Goal: Transaction & Acquisition: Purchase product/service

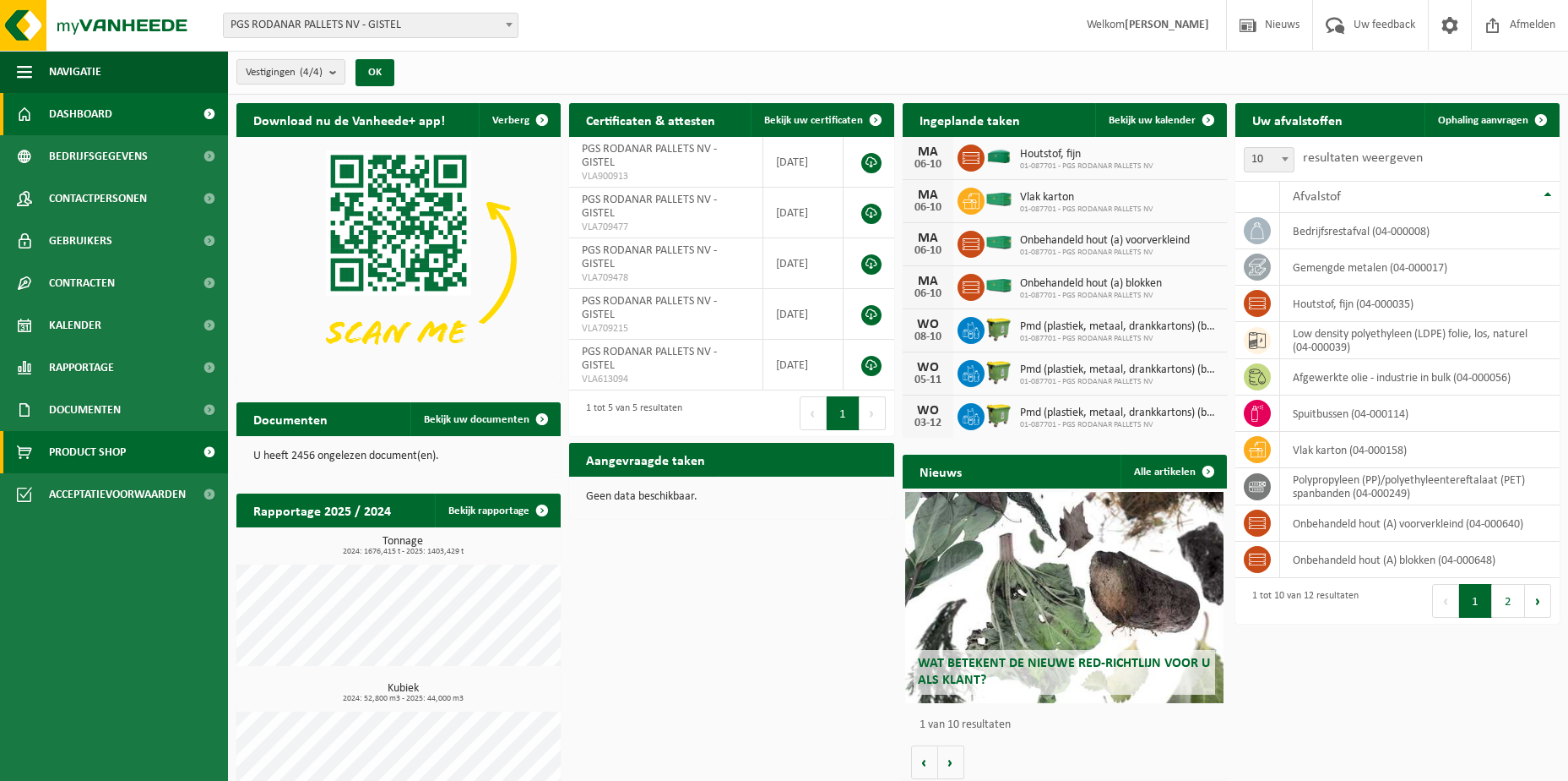
click at [206, 453] on span at bounding box center [208, 452] width 38 height 42
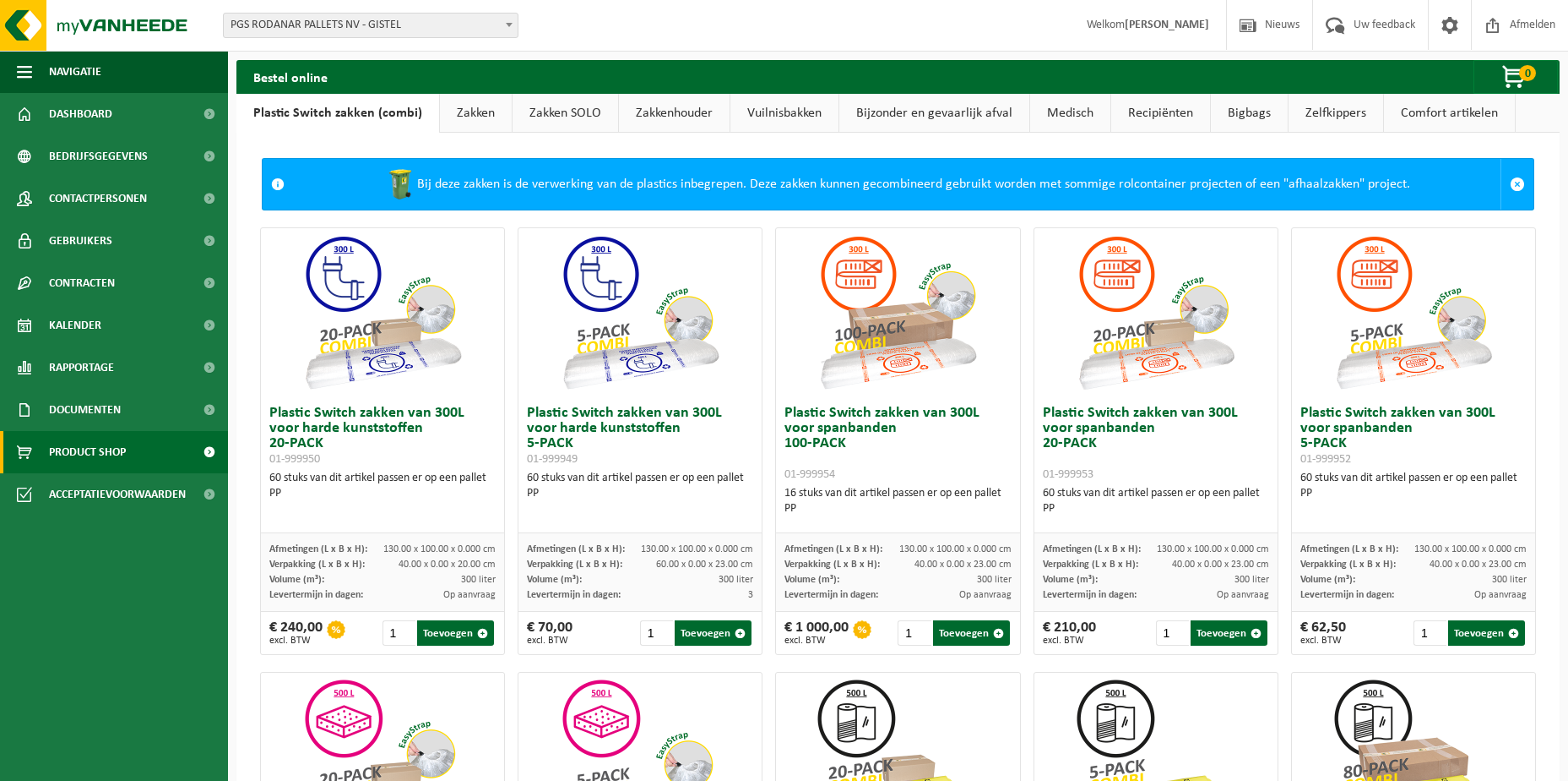
click at [556, 114] on link "Zakken SOLO" at bounding box center [564, 113] width 105 height 39
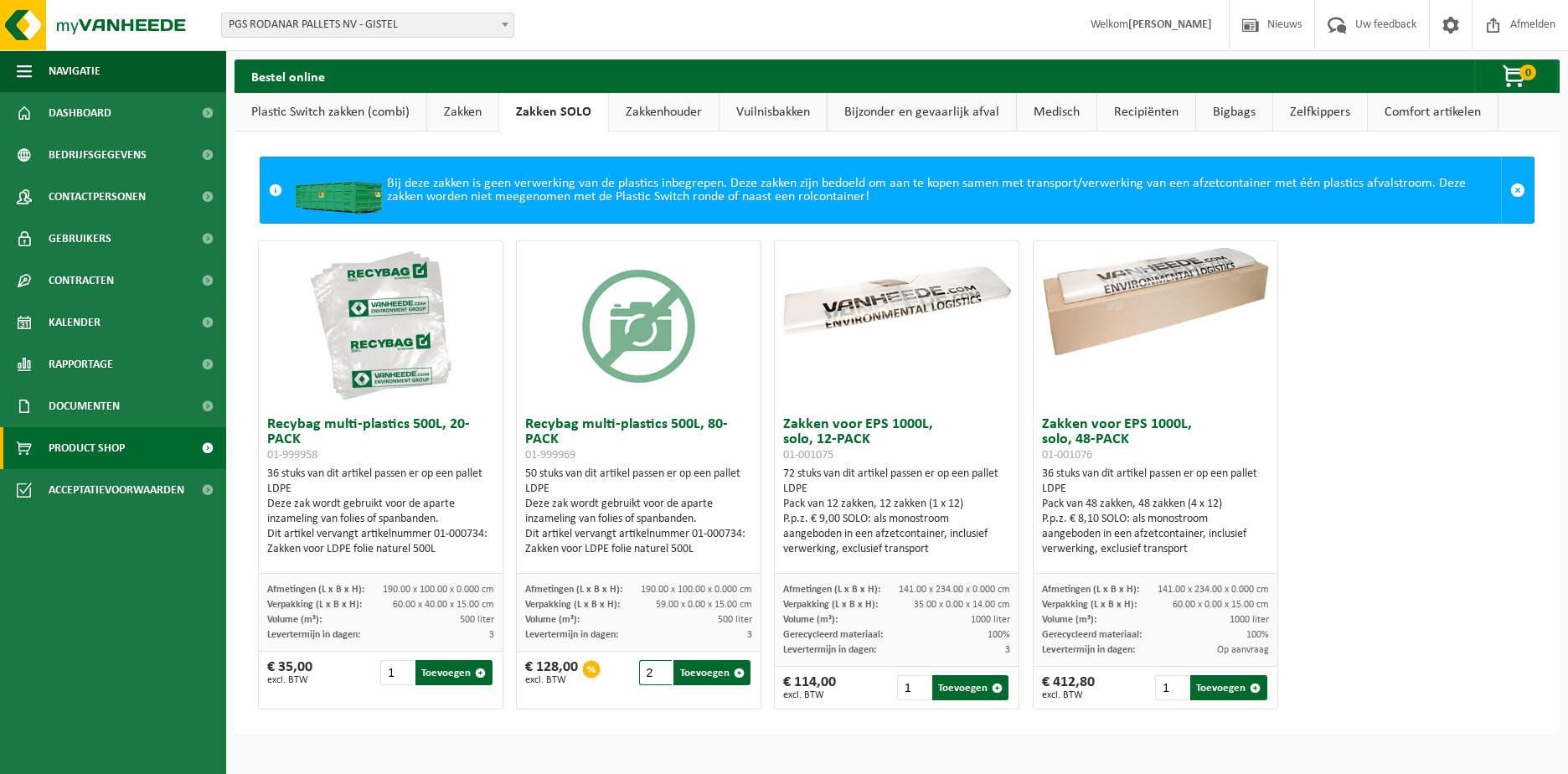
click at [656, 669] on input "2" at bounding box center [656, 673] width 34 height 25
click at [656, 669] on input "3" at bounding box center [656, 673] width 34 height 25
click at [656, 669] on input "4" at bounding box center [656, 673] width 34 height 25
click at [656, 669] on input "5" at bounding box center [656, 673] width 34 height 25
click at [656, 669] on input "6" at bounding box center [656, 673] width 34 height 25
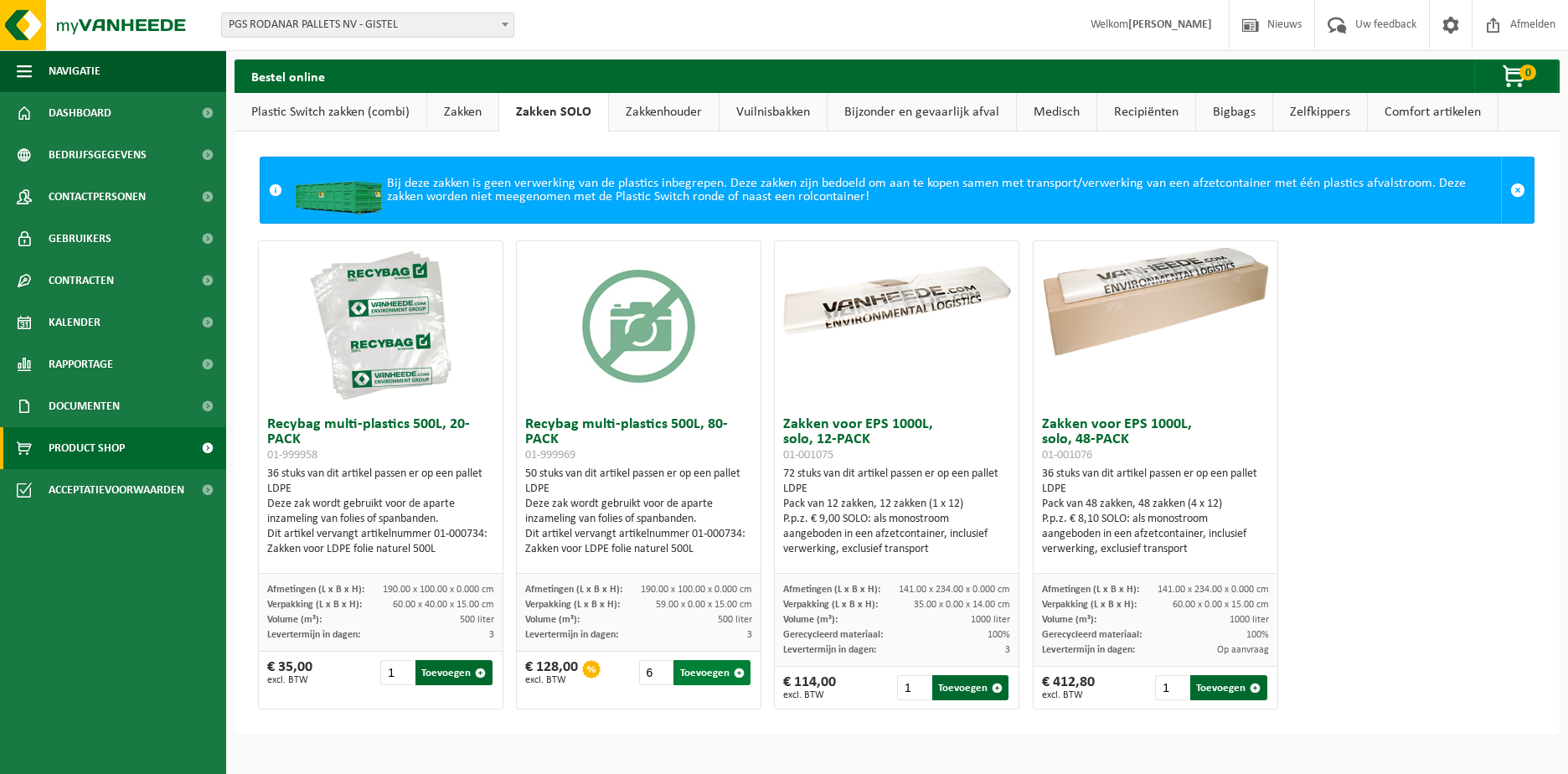
click at [703, 672] on button "Toevoegen" at bounding box center [712, 673] width 78 height 25
type input "1"
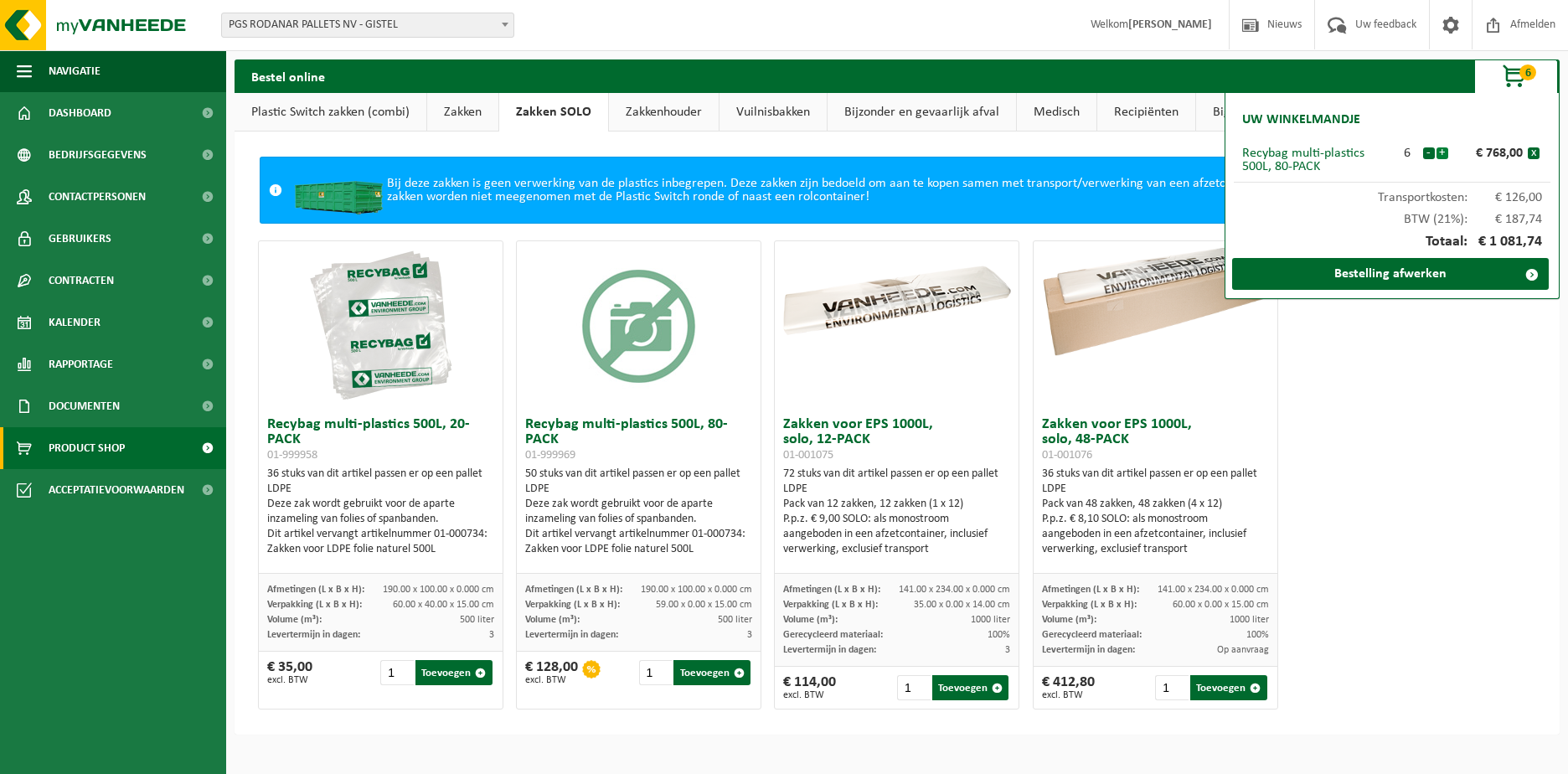
click at [1442, 155] on button "+" at bounding box center [1443, 153] width 11 height 11
click at [1383, 271] on link "Bestelling afwerken" at bounding box center [1390, 274] width 317 height 32
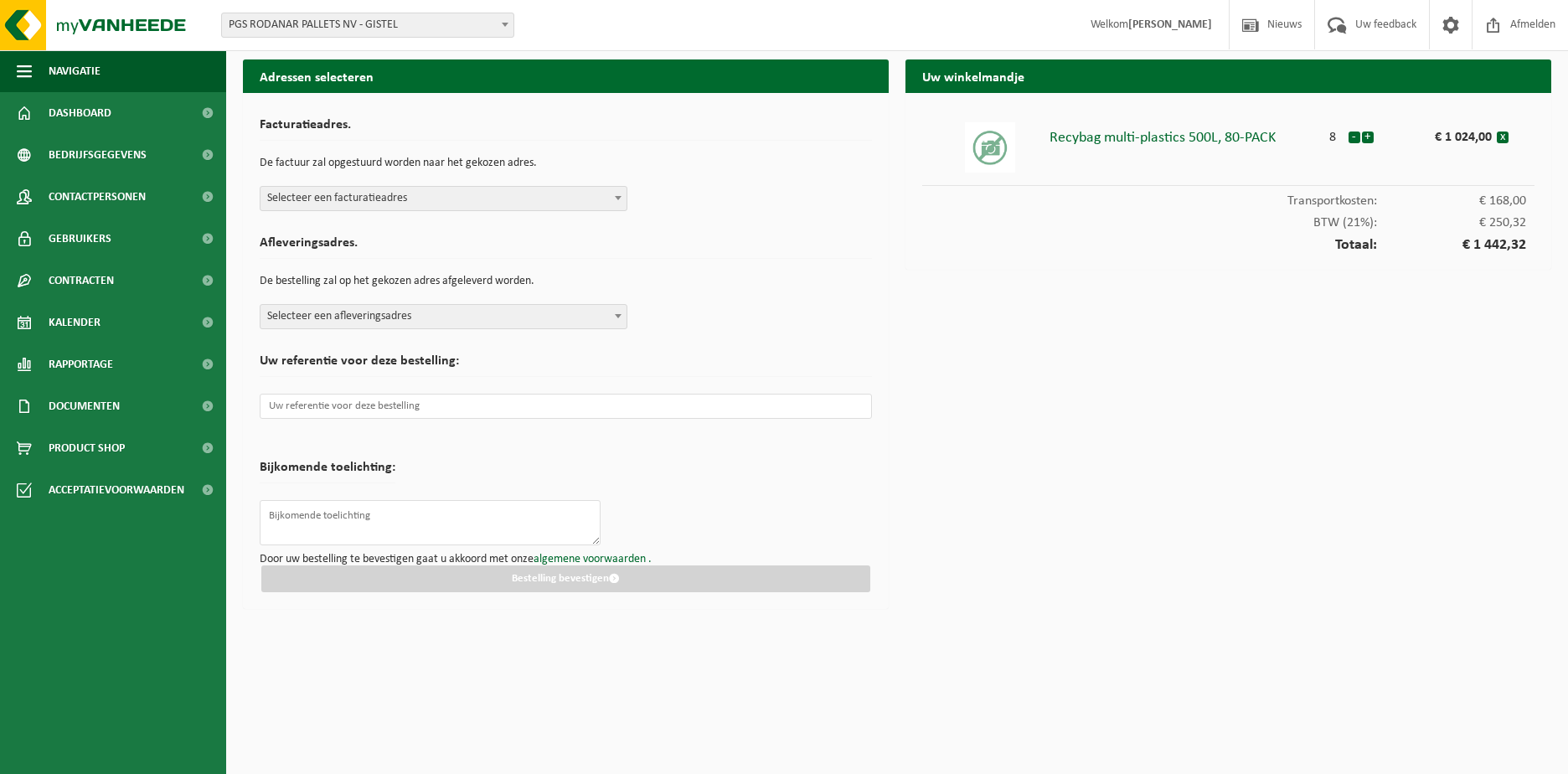
click at [499, 199] on span "Selecteer een facturatieadres" at bounding box center [443, 198] width 366 height 24
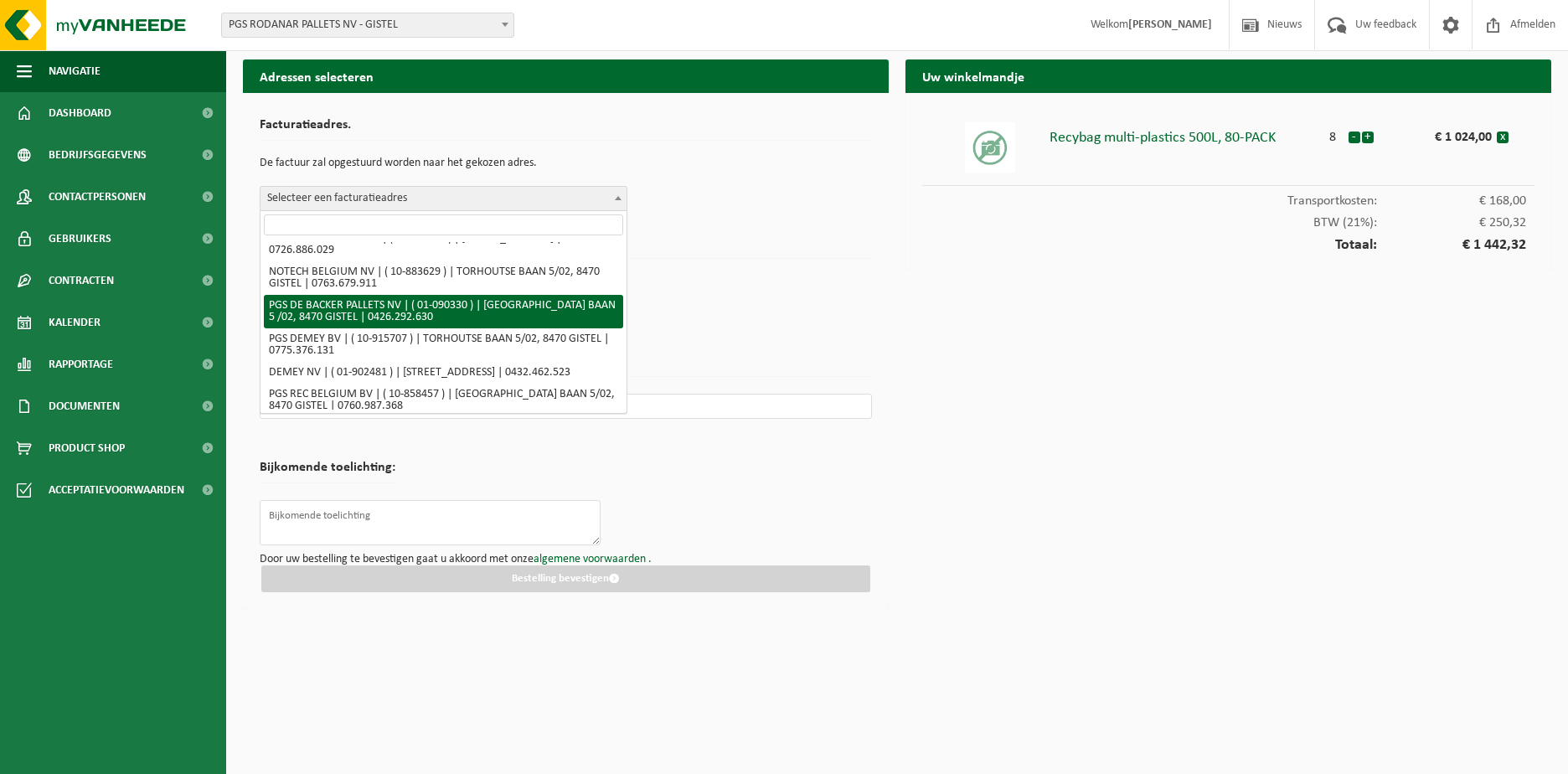
scroll to position [122, 0]
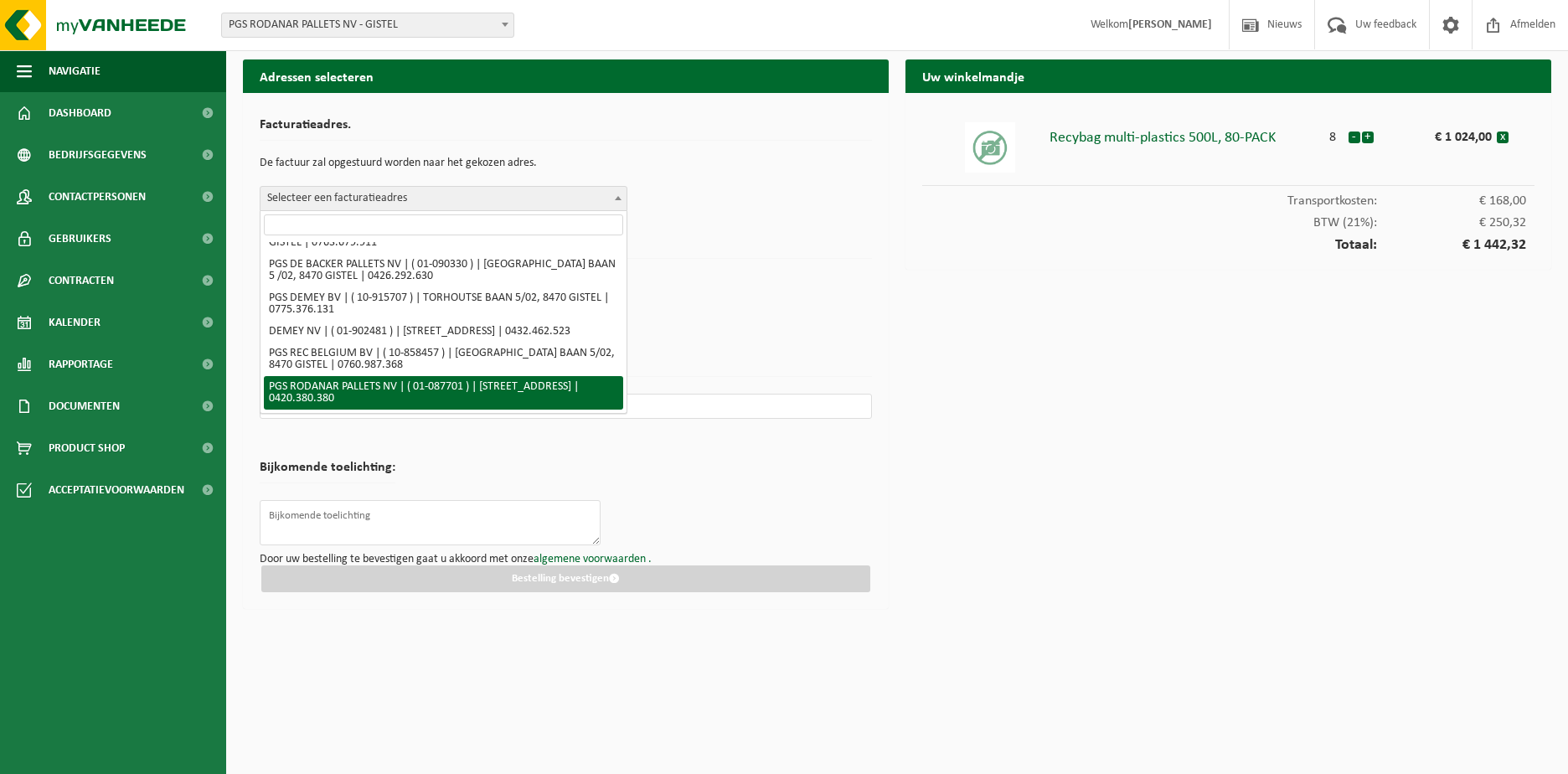
select select "712"
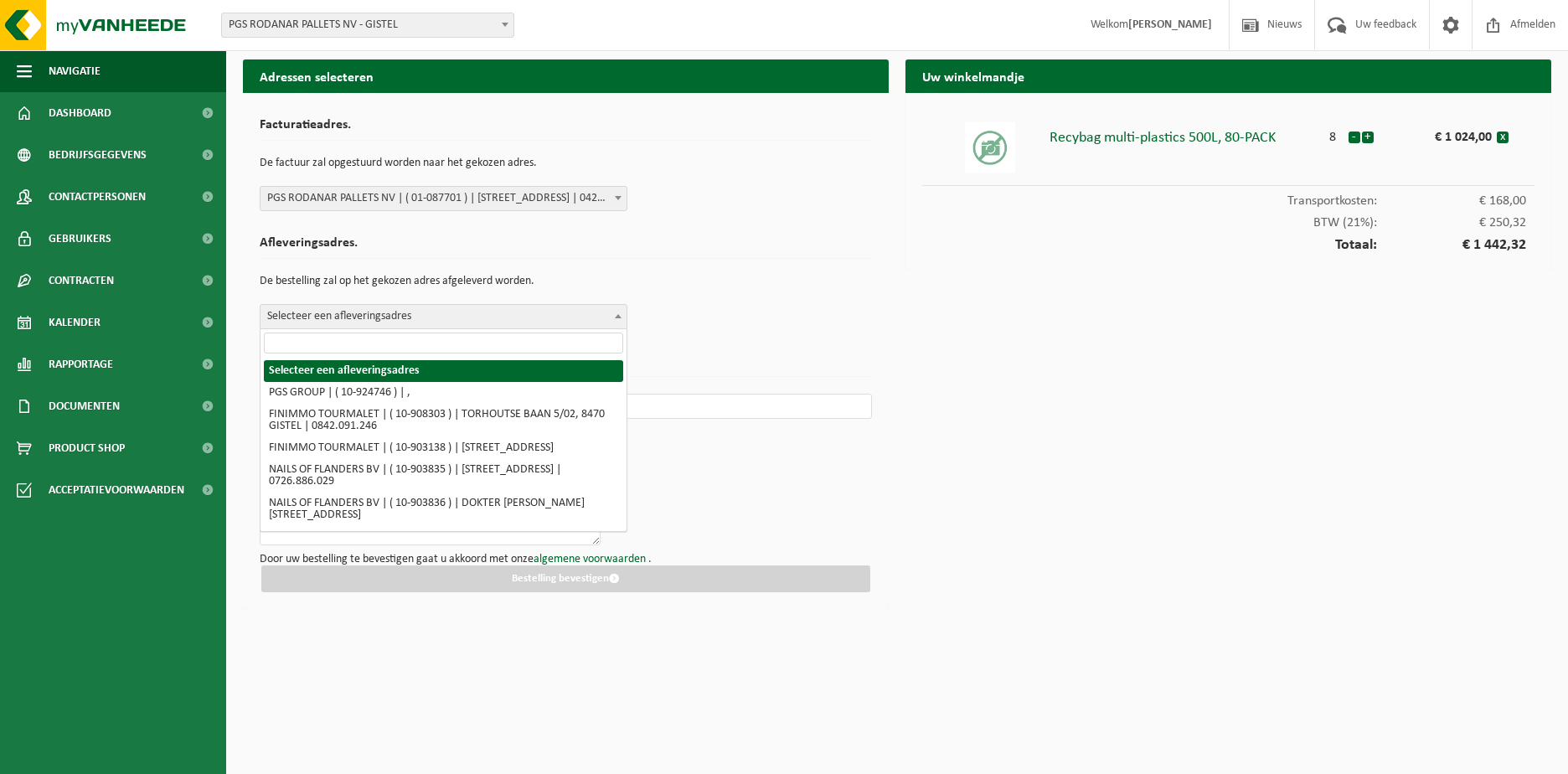
click at [501, 316] on span "Selecteer een afleveringsadres" at bounding box center [443, 317] width 366 height 24
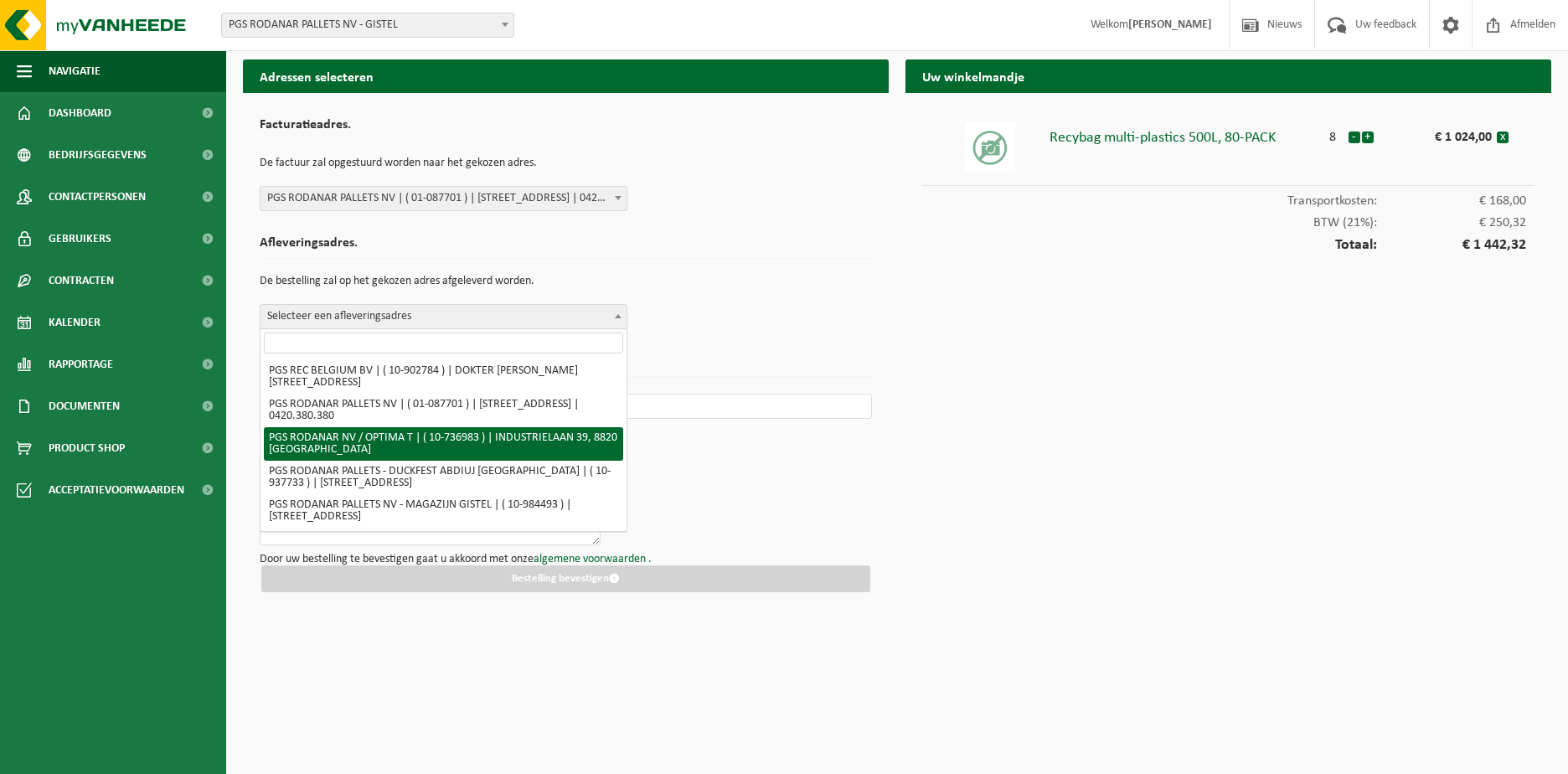
scroll to position [496, 0]
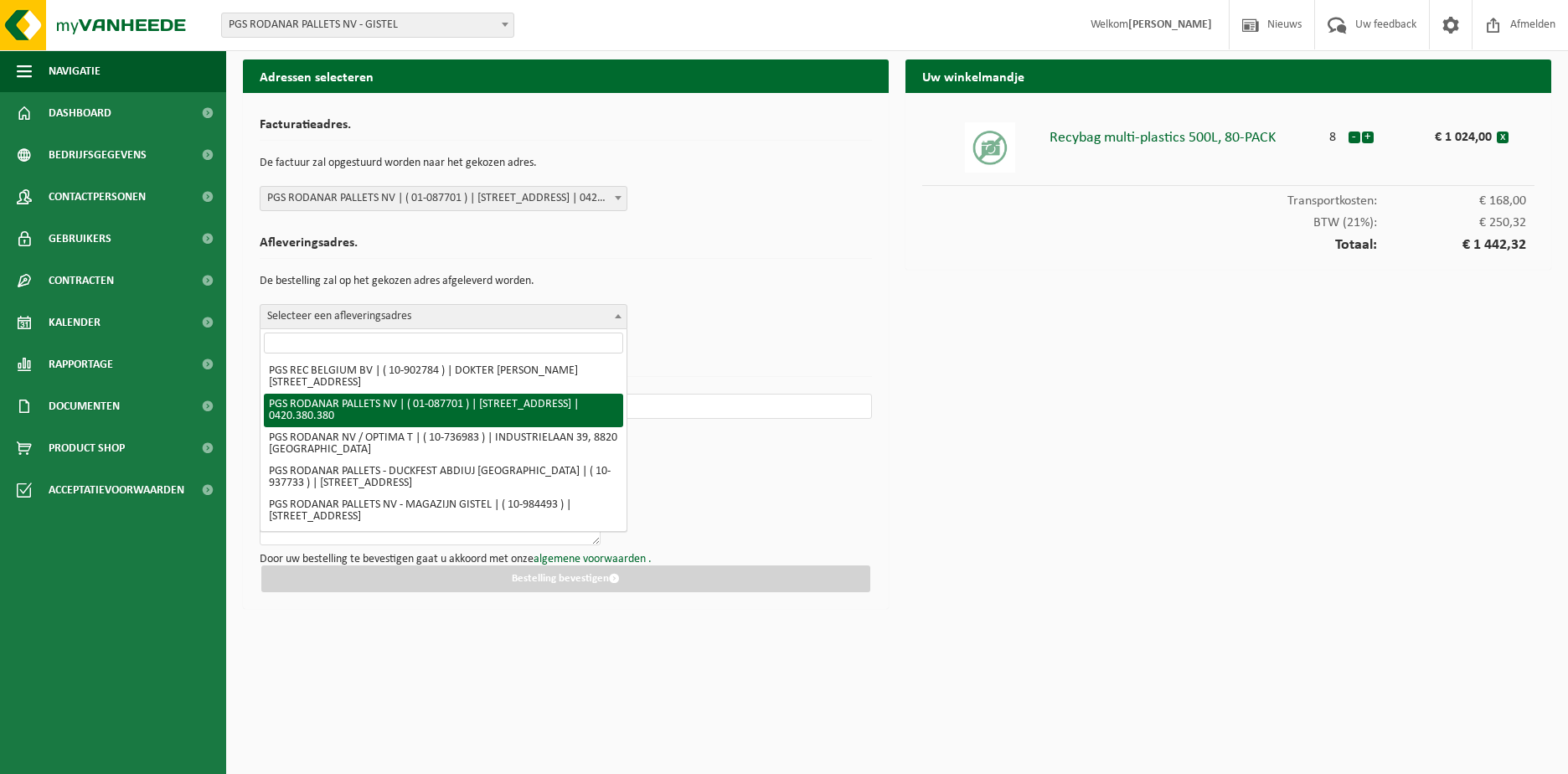
select select "712"
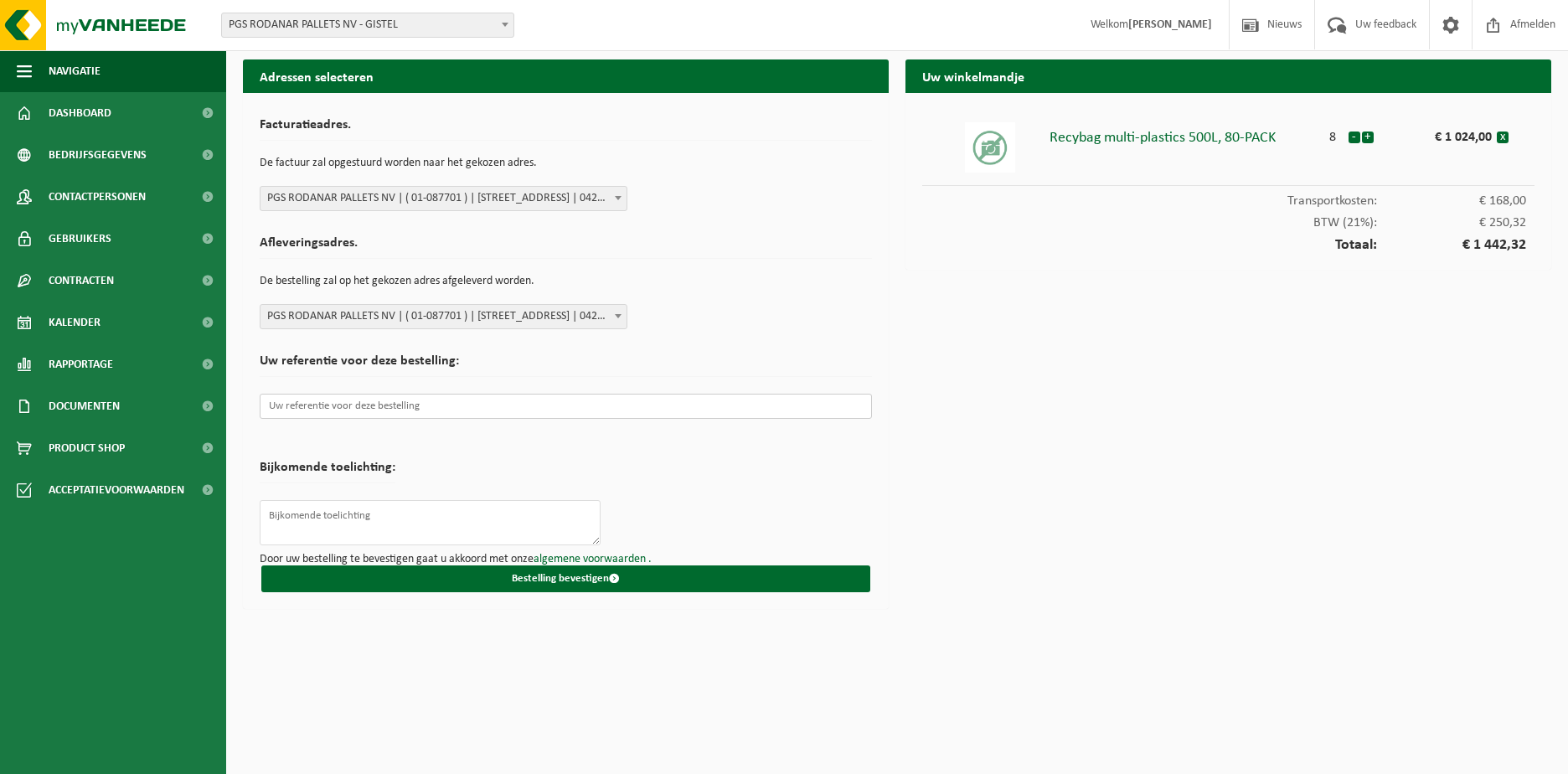
click at [504, 411] on input "text" at bounding box center [566, 406] width 613 height 25
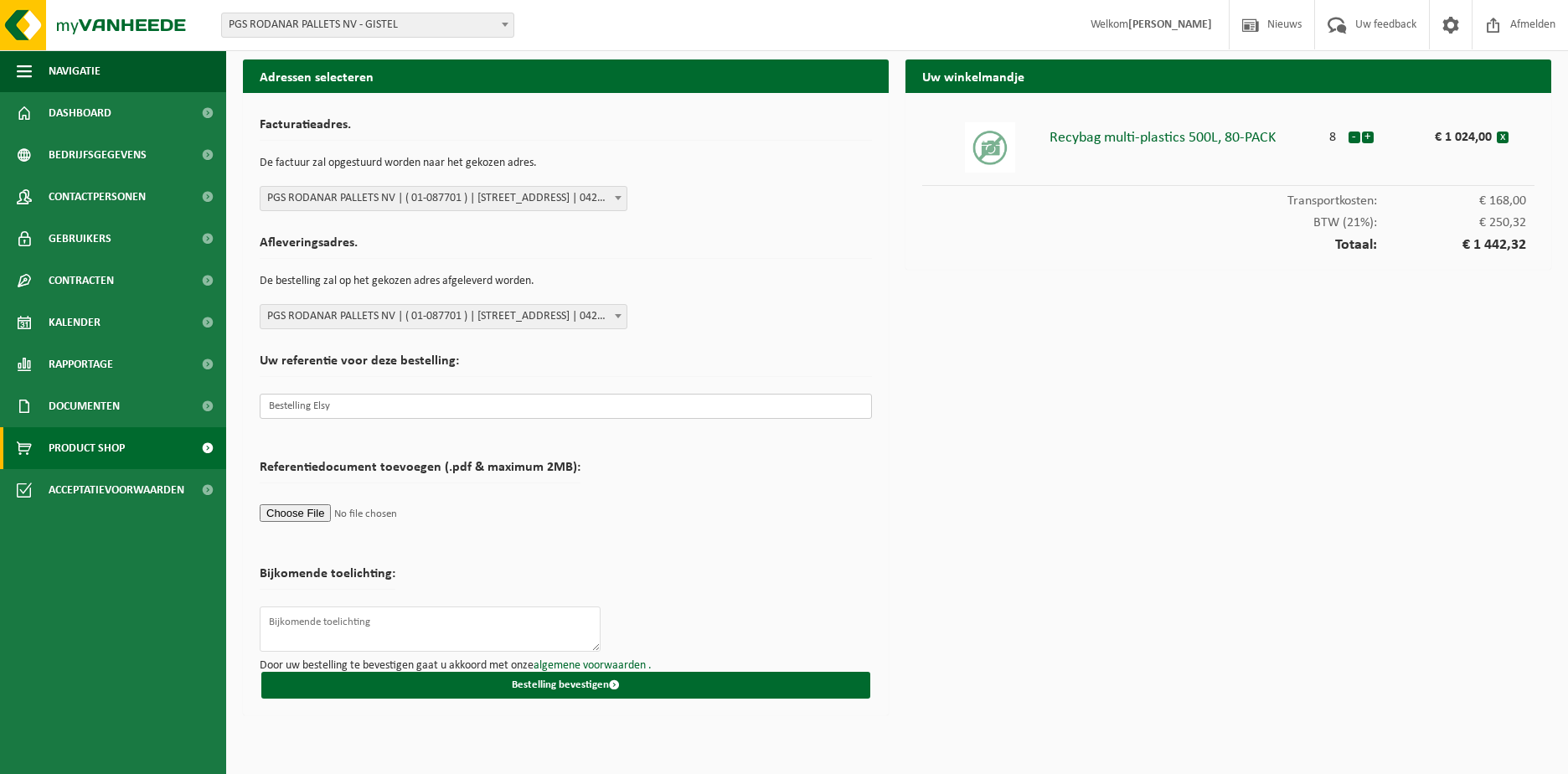
type input "Bestelling Elsy"
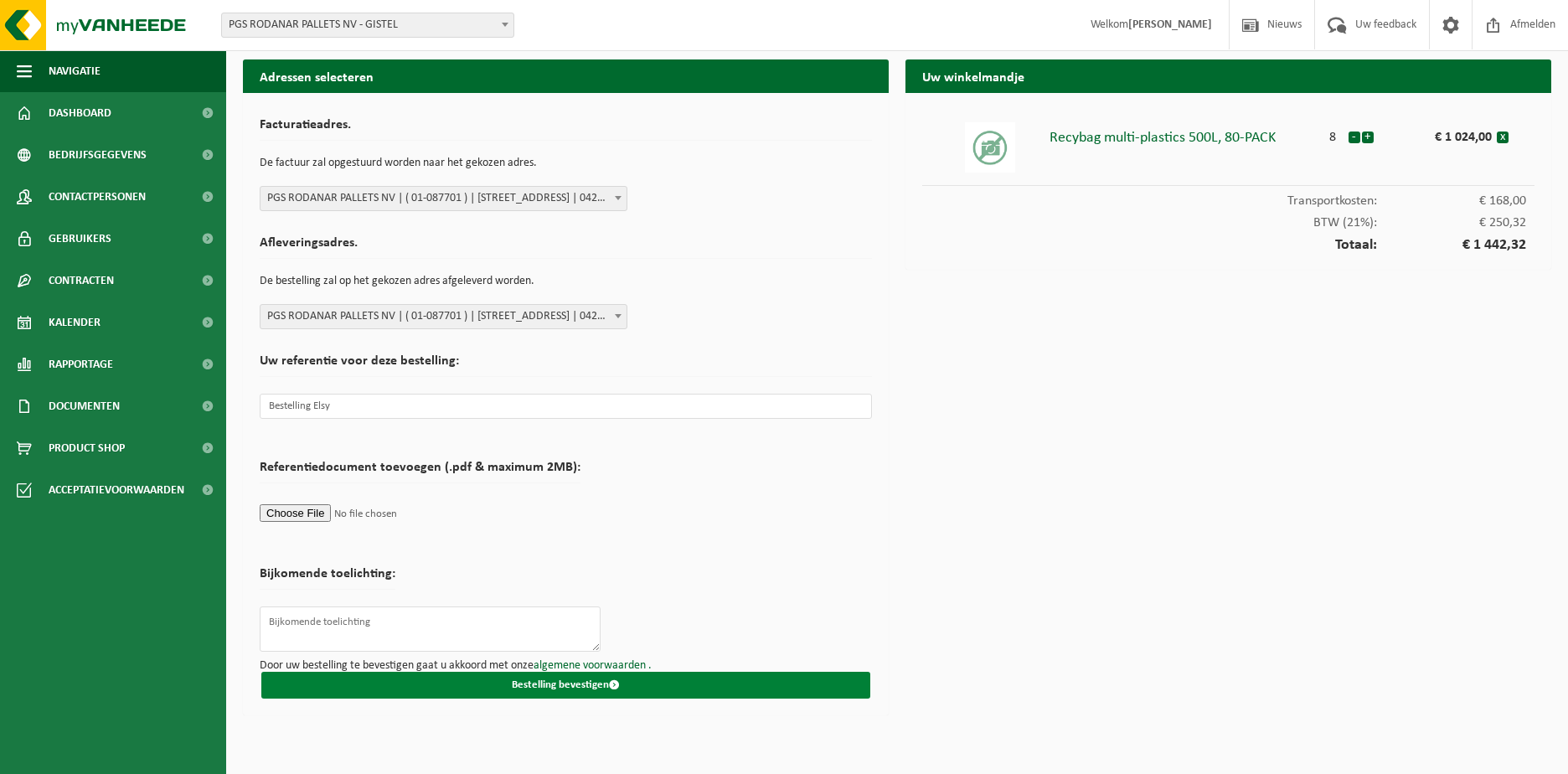
click at [595, 684] on button "Bestelling bevestigen" at bounding box center [566, 685] width 609 height 27
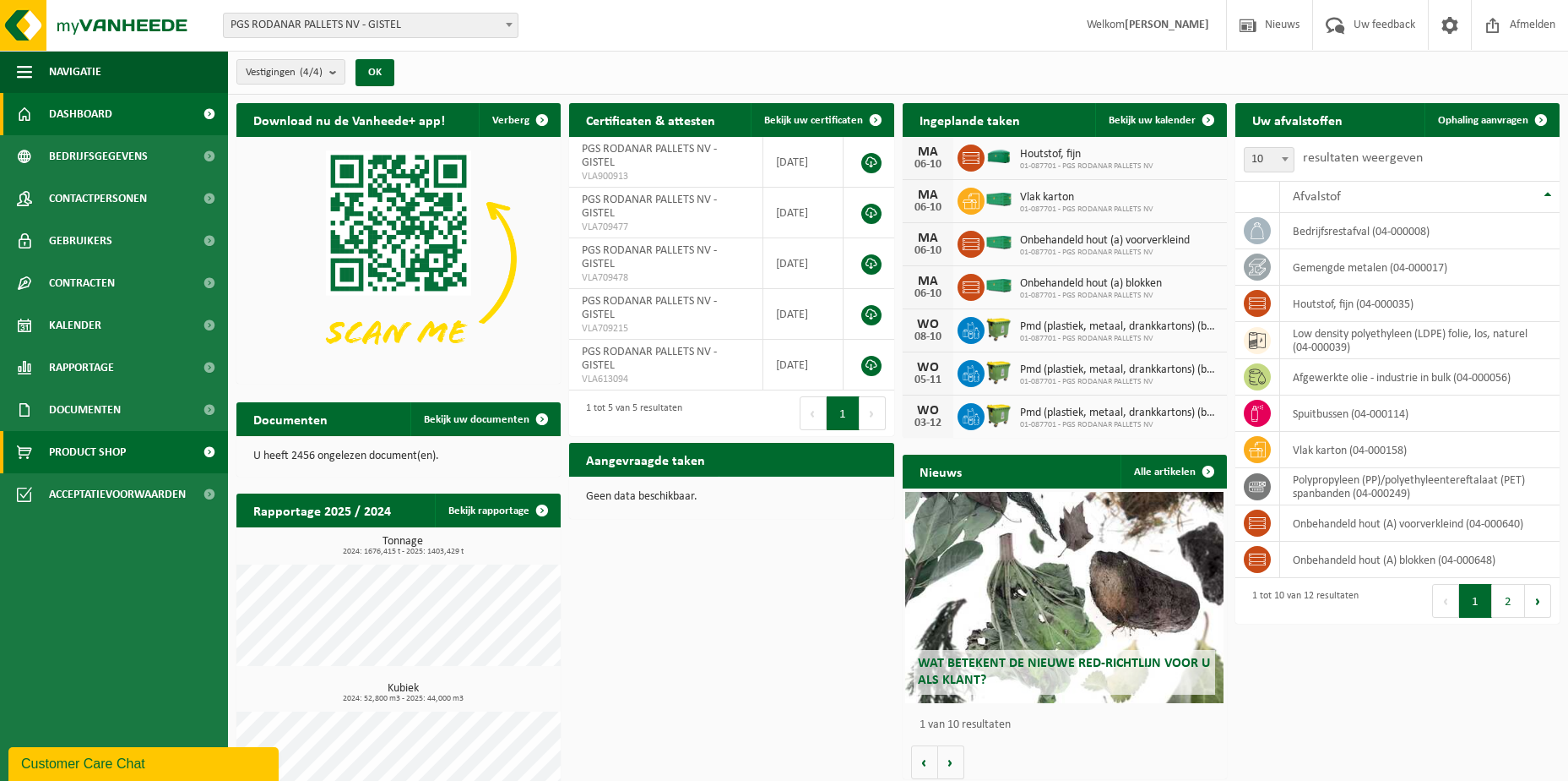
click at [206, 448] on span at bounding box center [208, 452] width 38 height 42
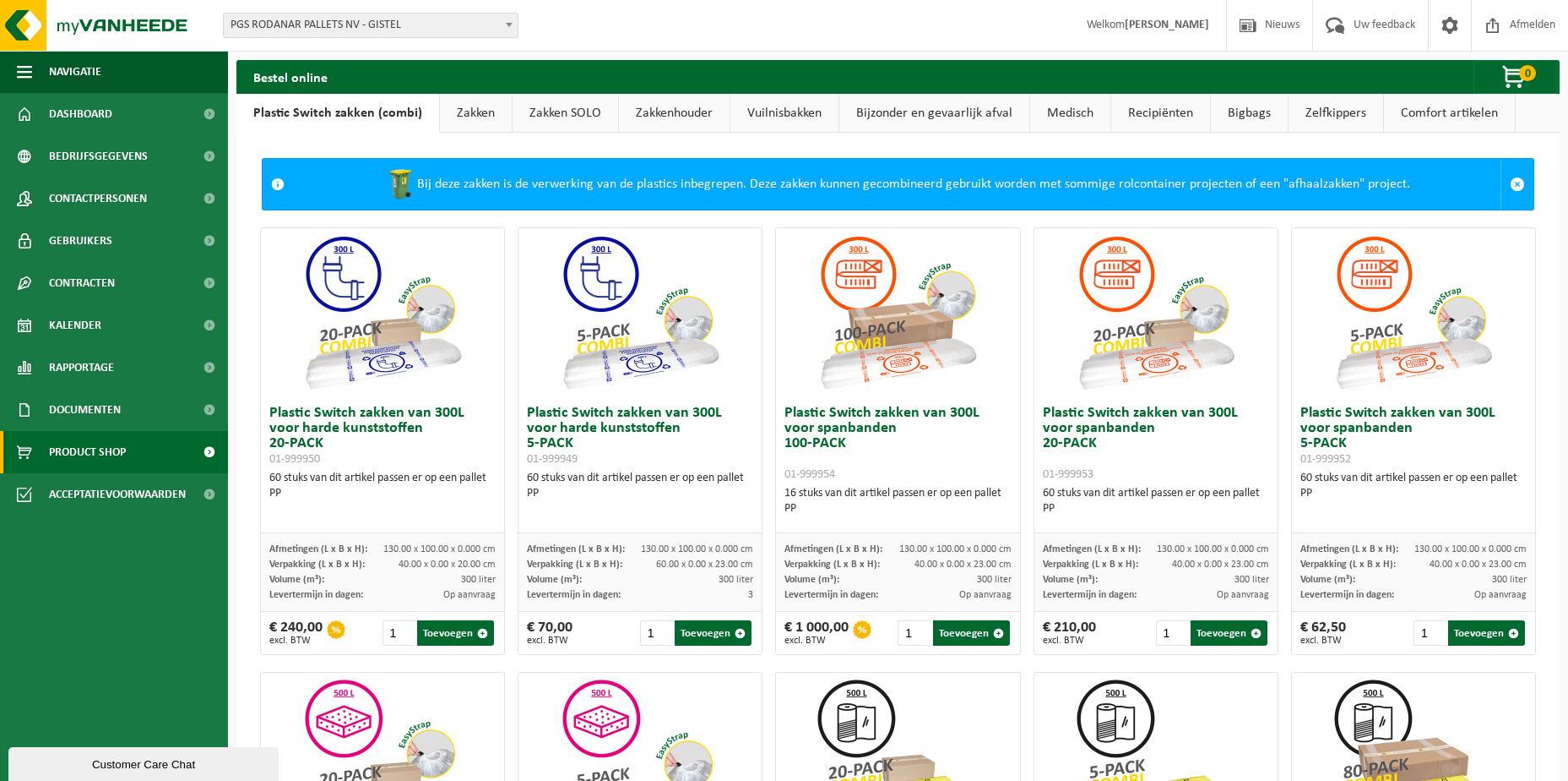
click at [570, 111] on link "Zakken SOLO" at bounding box center [564, 113] width 105 height 39
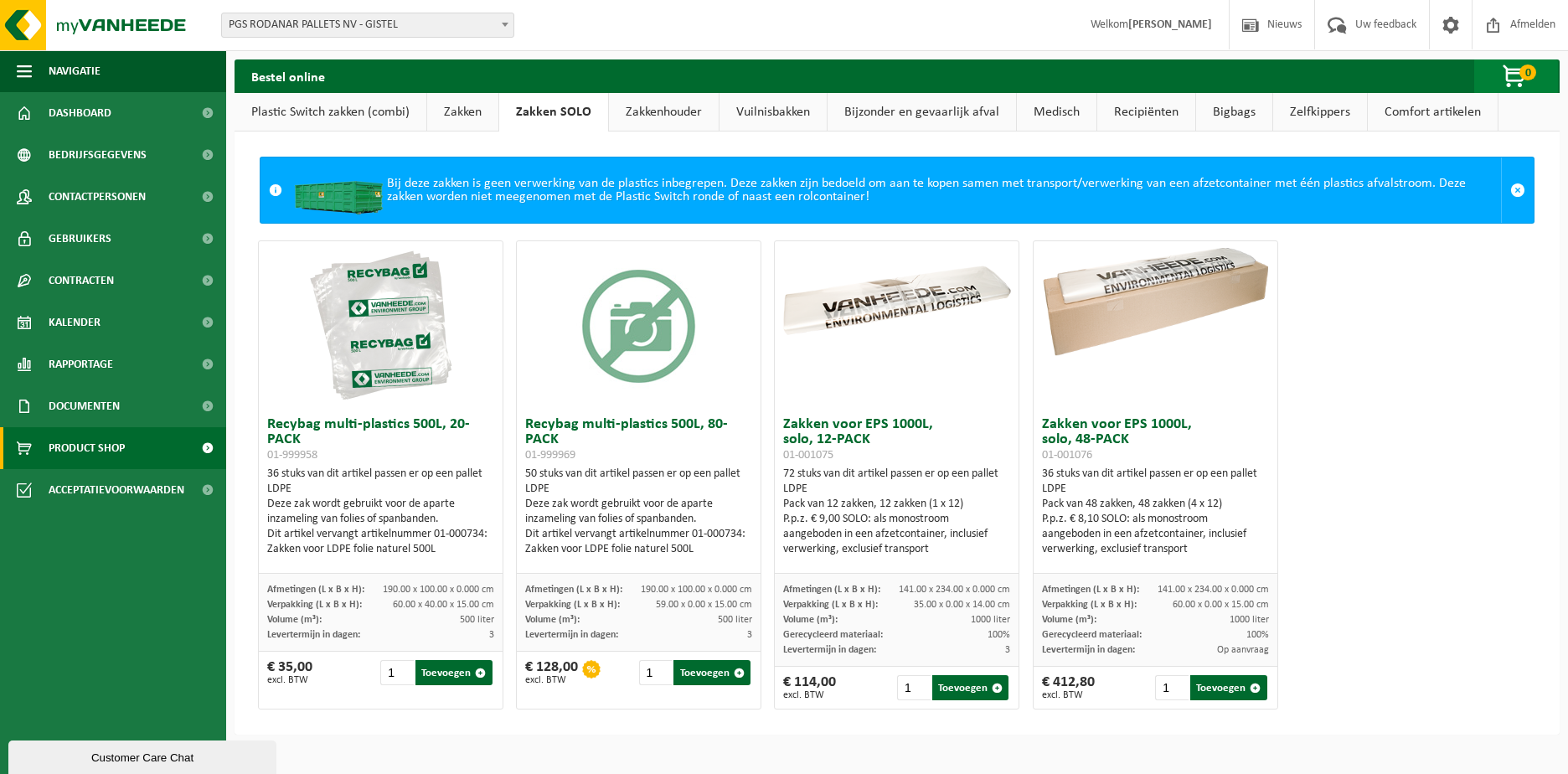
click at [1519, 77] on span "button" at bounding box center [1515, 77] width 84 height 33
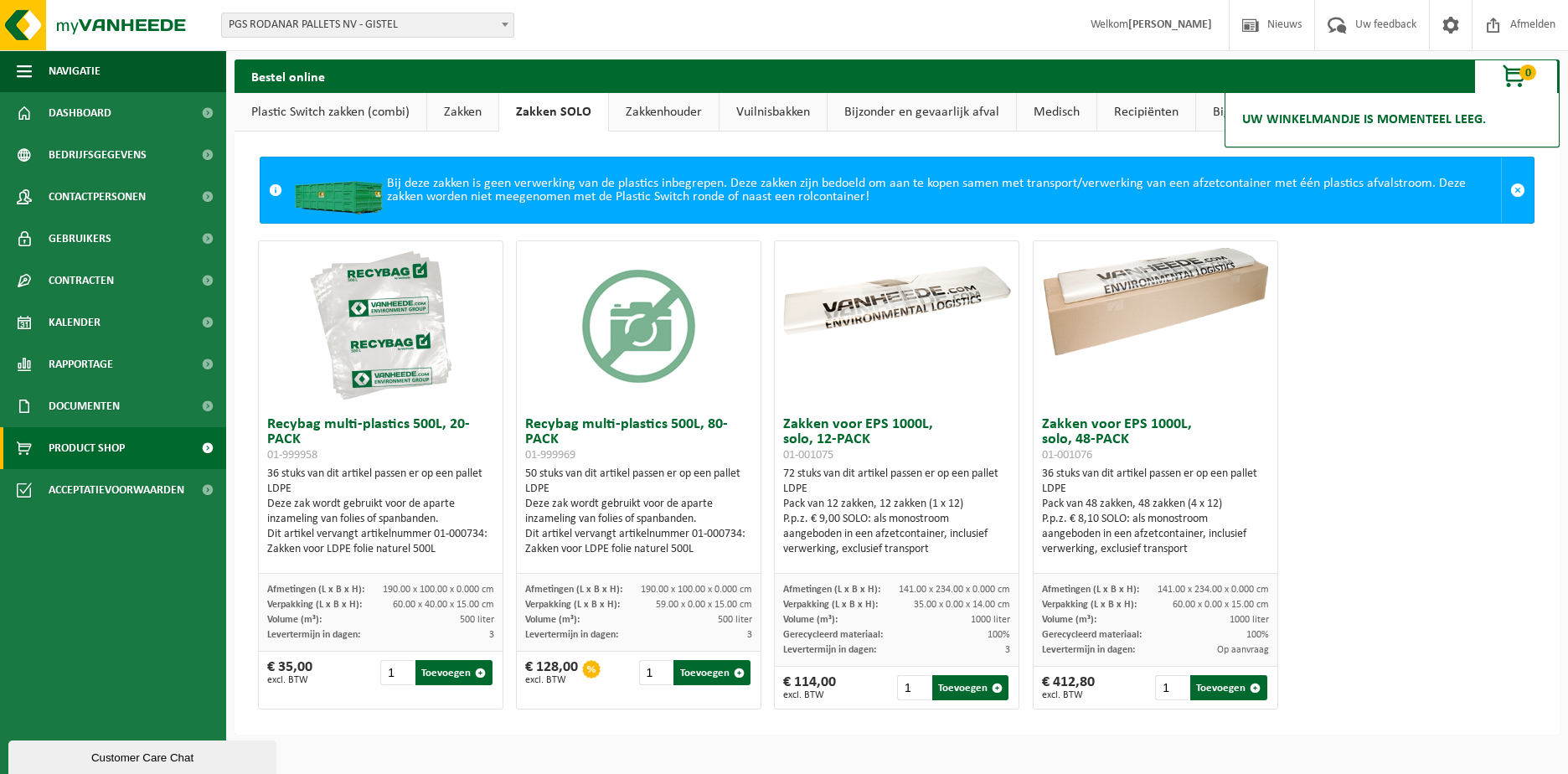
click at [1405, 125] on h2 "Uw winkelmandje is momenteel leeg." at bounding box center [1364, 120] width 260 height 37
click at [164, 159] on link "Bedrijfsgegevens" at bounding box center [113, 155] width 226 height 42
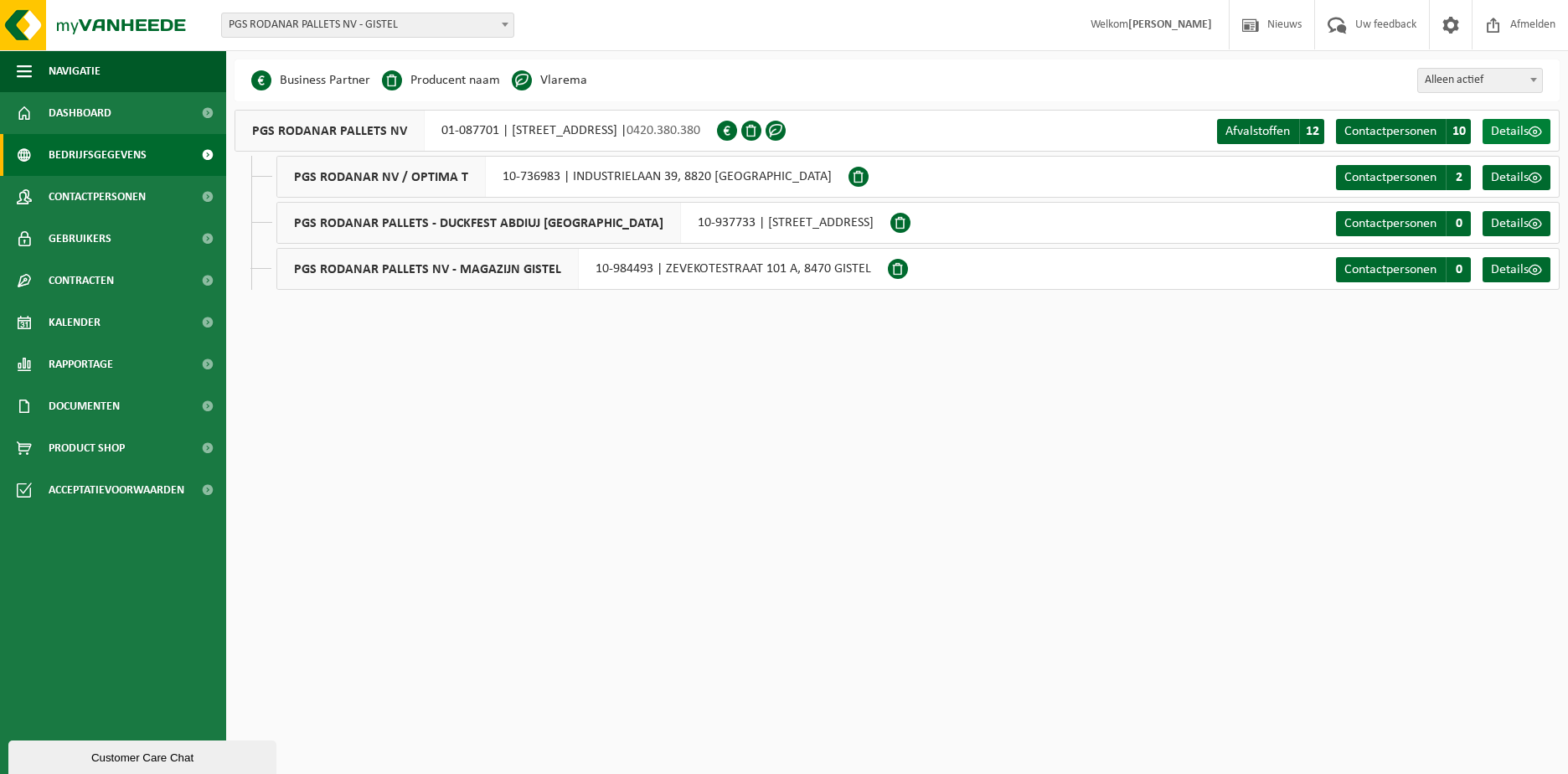
click at [1514, 130] on span "Details" at bounding box center [1510, 131] width 37 height 13
